Goal: Task Accomplishment & Management: Complete application form

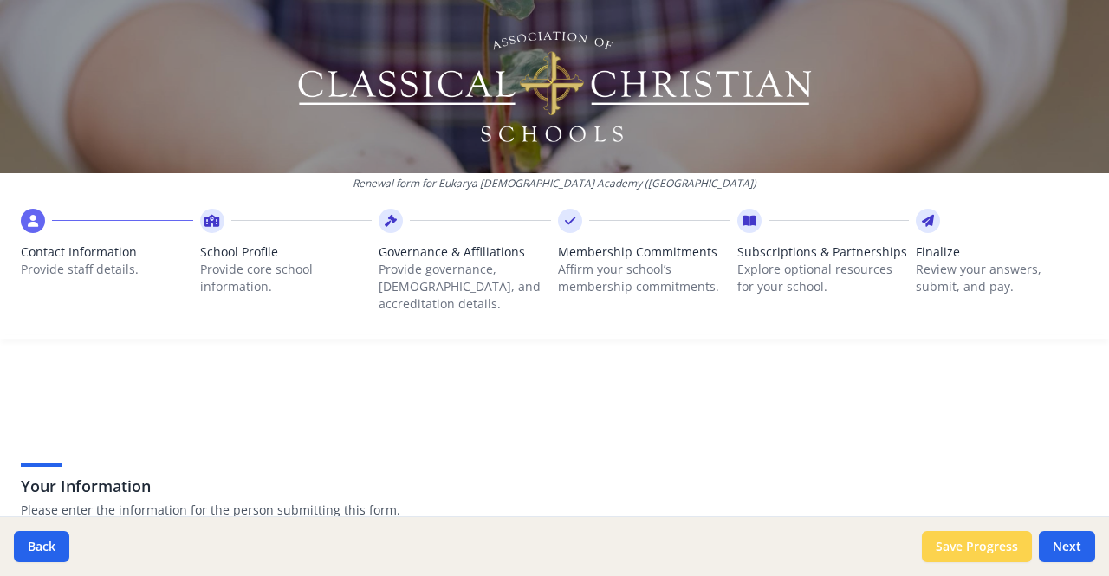
click at [992, 545] on button "Save Progress" at bounding box center [977, 546] width 110 height 31
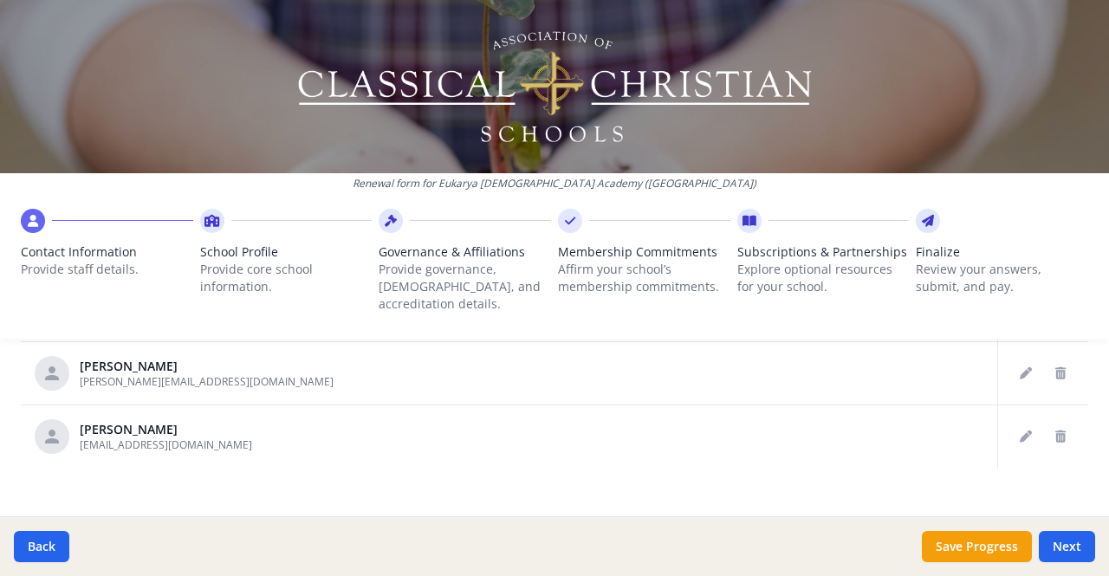
scroll to position [1040, 0]
click at [1064, 550] on button "Next" at bounding box center [1067, 546] width 56 height 31
type input "[PHONE_NUMBER]"
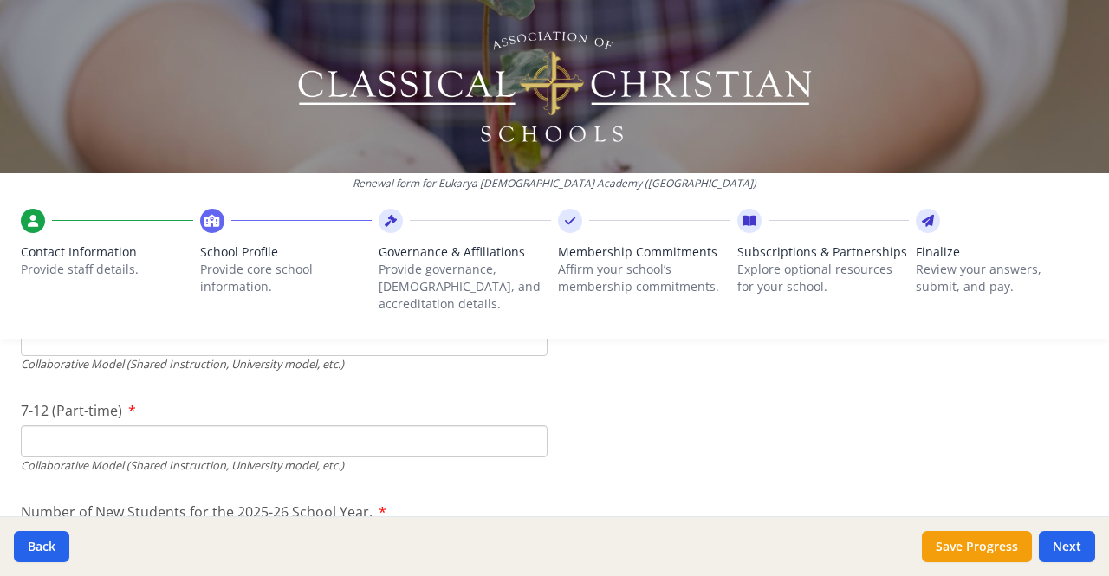
scroll to position [4480, 0]
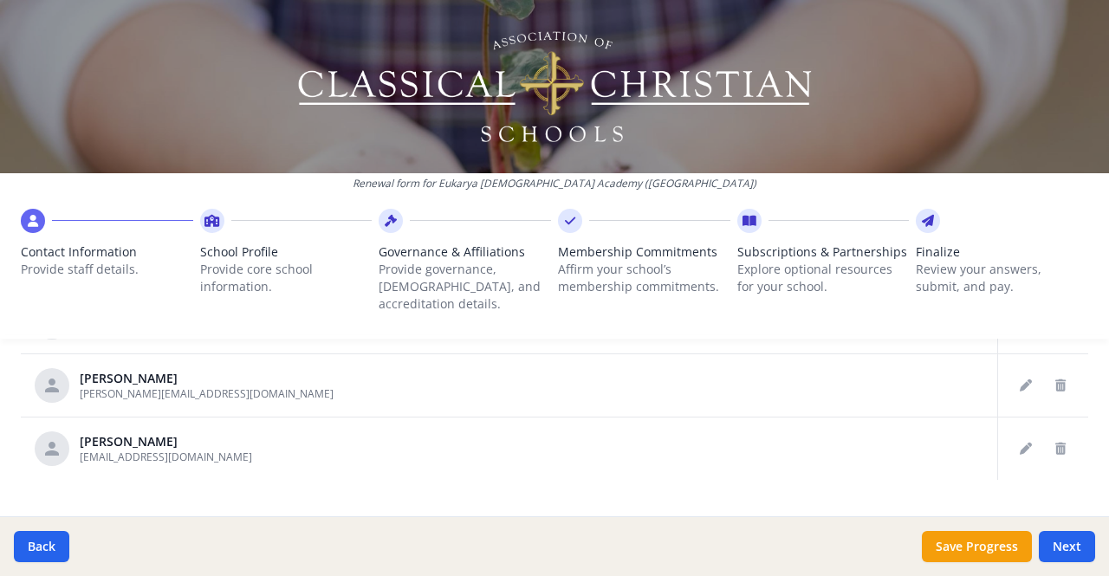
scroll to position [1040, 0]
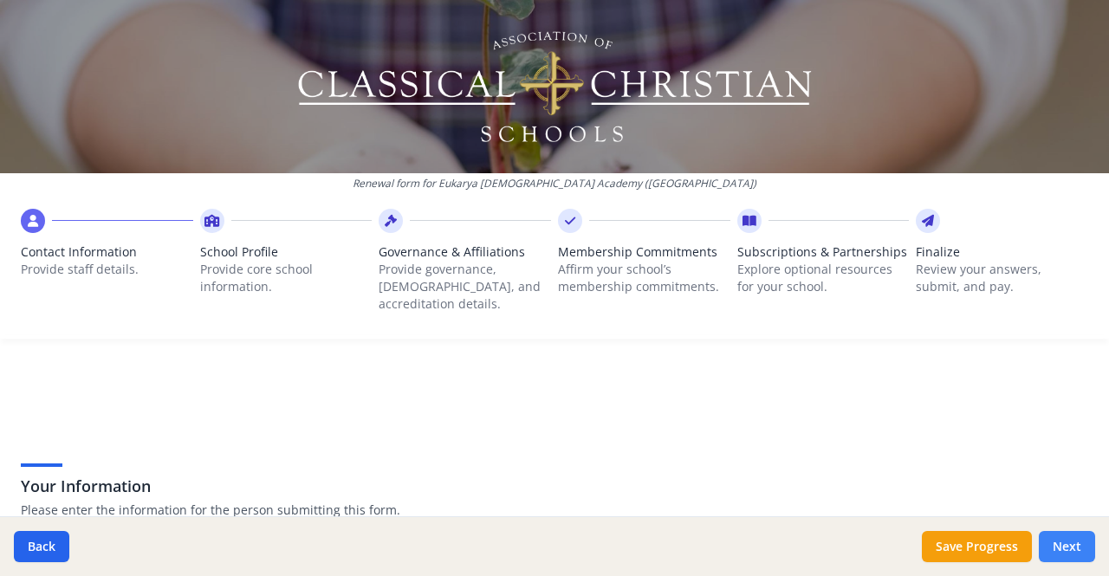
click at [1067, 542] on button "Next" at bounding box center [1067, 546] width 56 height 31
type input "[PHONE_NUMBER]"
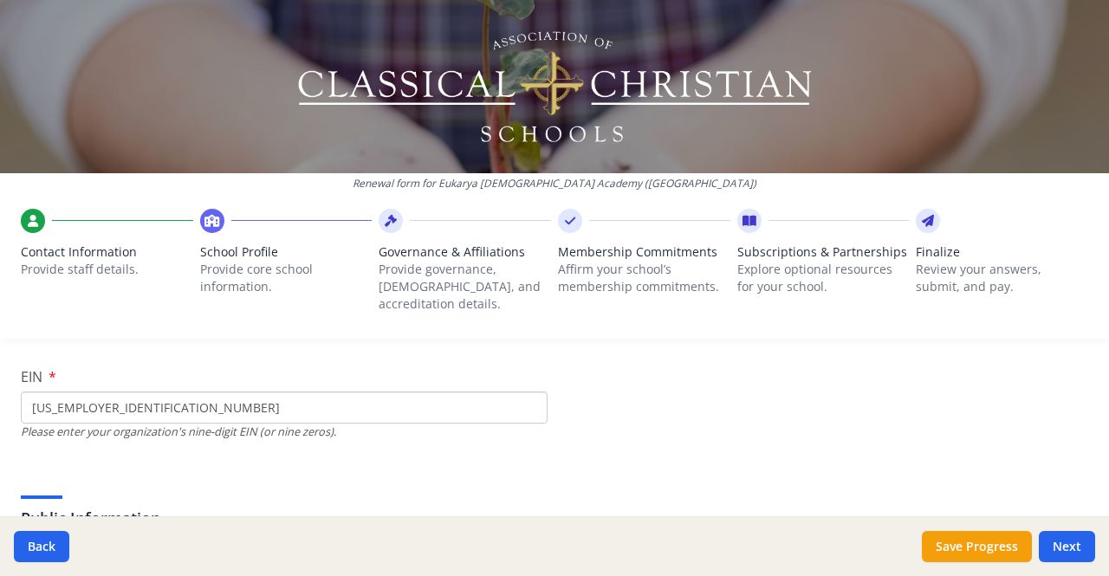
scroll to position [224, 0]
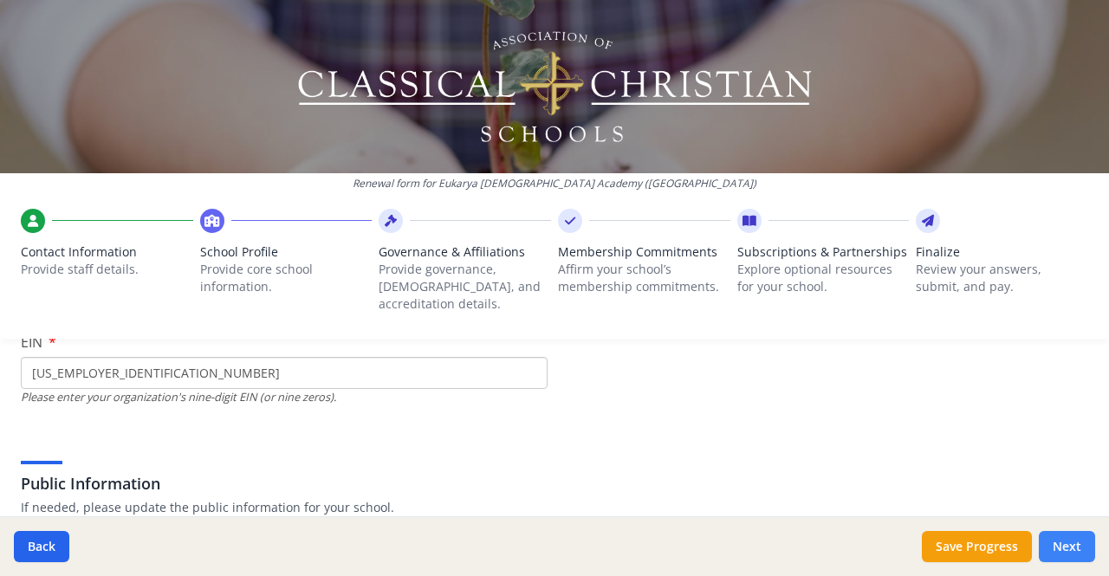
click at [1061, 545] on button "Next" at bounding box center [1067, 546] width 56 height 31
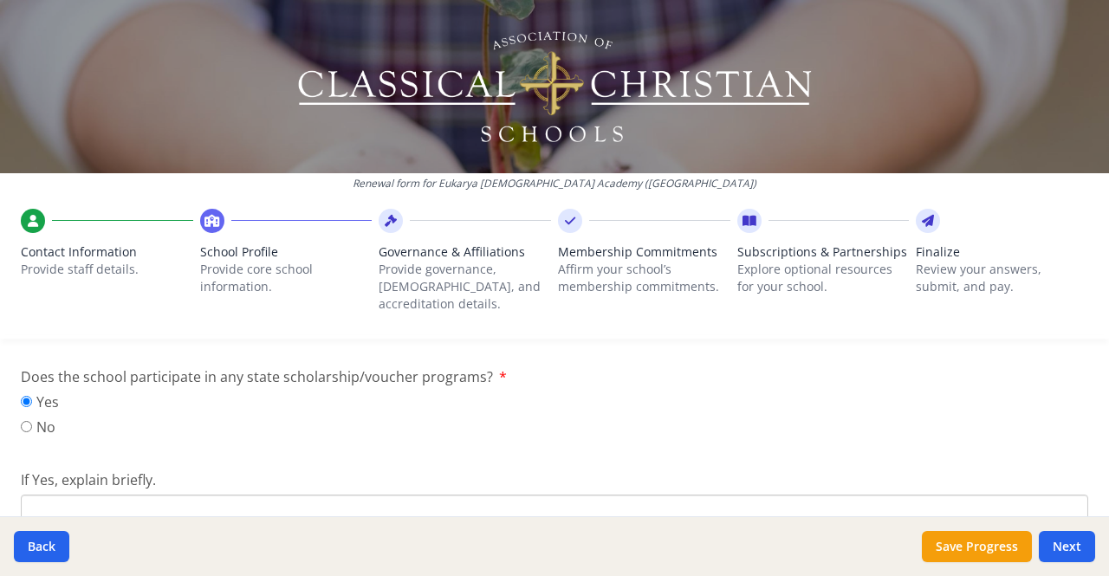
scroll to position [2684, 0]
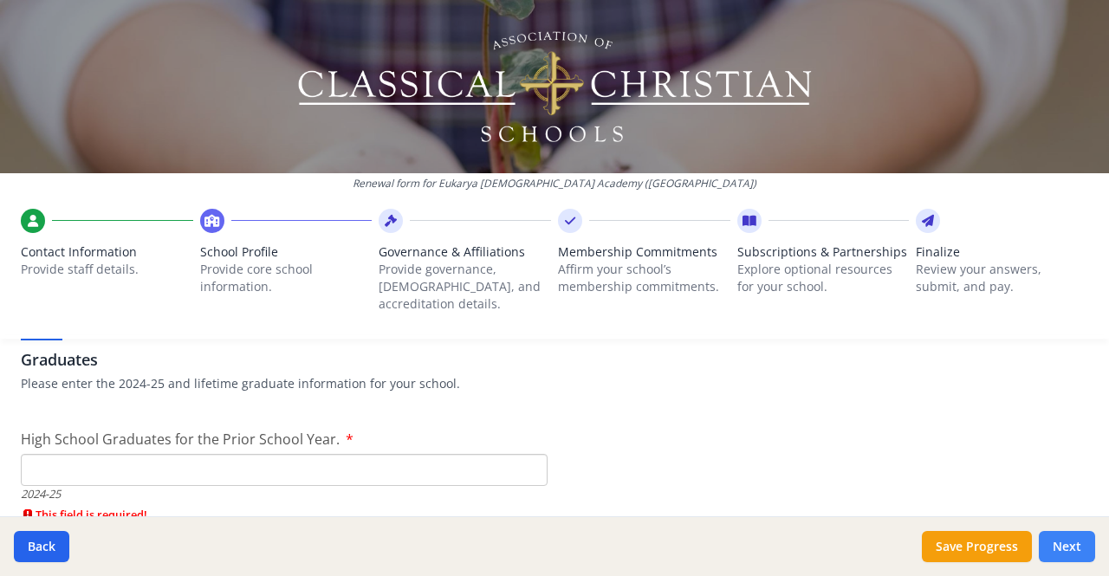
click at [1066, 545] on button "Next" at bounding box center [1067, 546] width 56 height 31
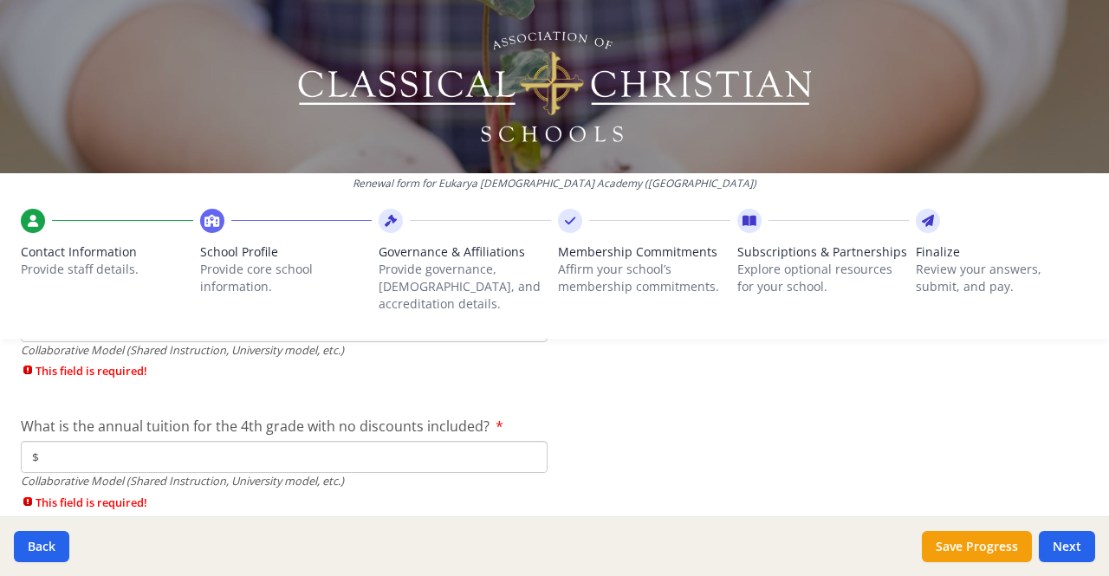
scroll to position [6600, 0]
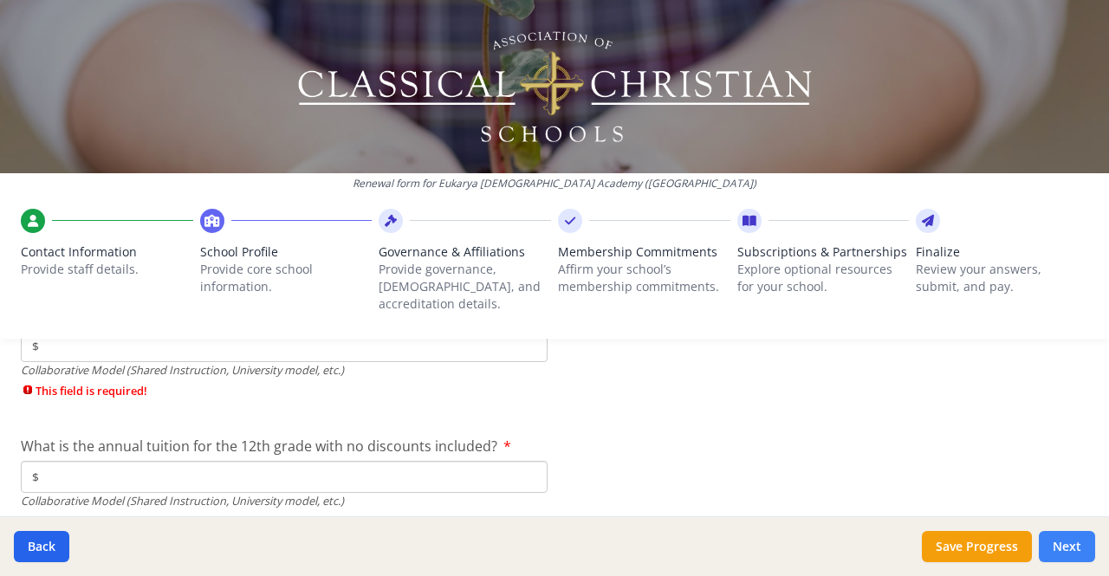
click at [1072, 548] on button "Next" at bounding box center [1067, 546] width 56 height 31
click at [1064, 543] on button "Next" at bounding box center [1067, 546] width 56 height 31
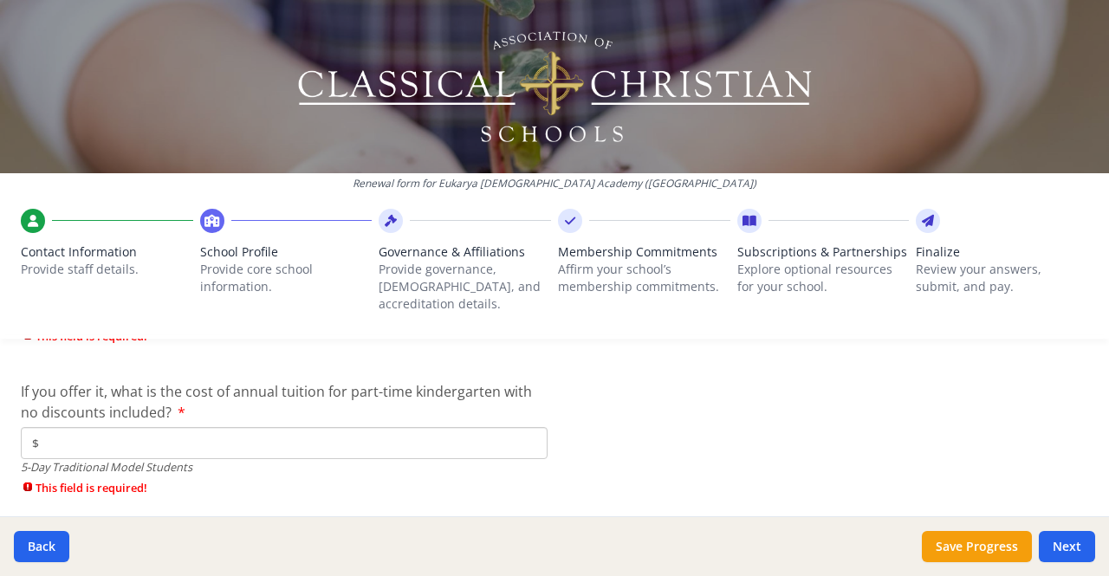
scroll to position [5279, 0]
